Goal: Transaction & Acquisition: Purchase product/service

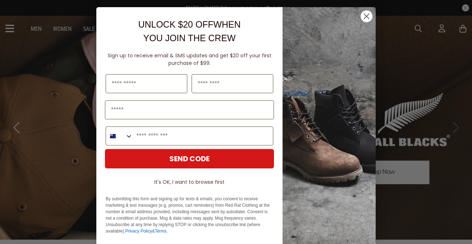
click at [416, 30] on div "Close dialog UNLOCK $20 OFF WHEN YOU JOIN THE CREW Sign up to receive email & S…" at bounding box center [236, 122] width 472 height 244
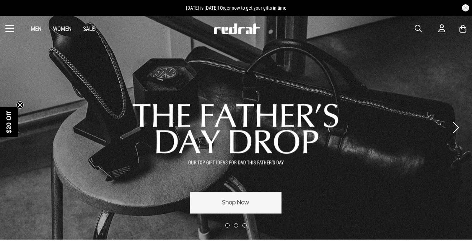
click at [38, 30] on link "Men" at bounding box center [36, 28] width 11 height 7
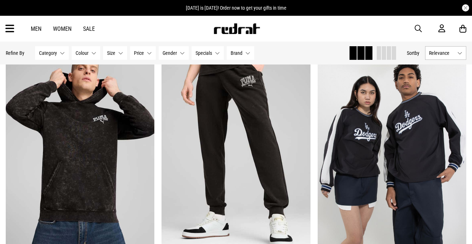
scroll to position [1593, 0]
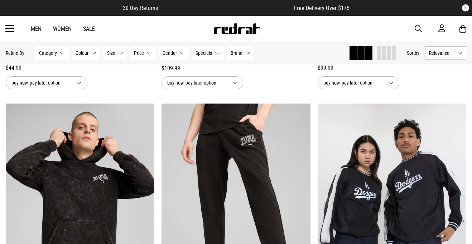
click at [418, 29] on span "button" at bounding box center [417, 28] width 7 height 9
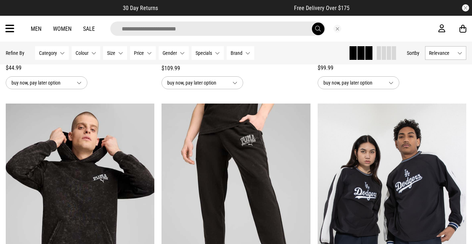
type input "*"
type input "****"
click at [312, 23] on button "submit" at bounding box center [318, 29] width 13 height 13
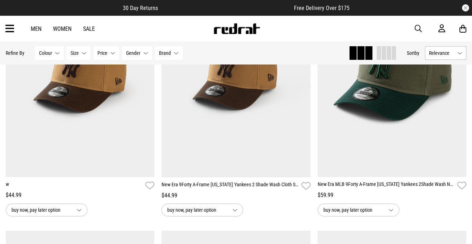
scroll to position [407, 0]
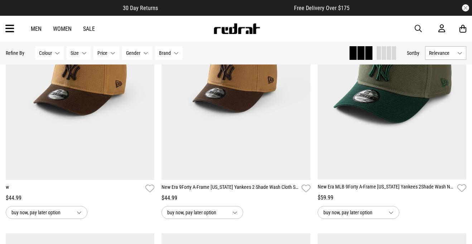
click at [43, 52] on span "Colour" at bounding box center [45, 53] width 13 height 6
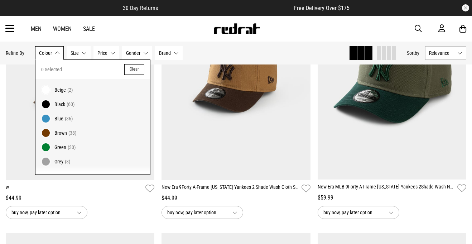
click at [47, 103] on span at bounding box center [46, 104] width 10 height 10
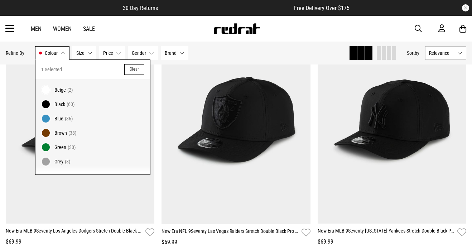
scroll to position [643, 0]
